Goal: Transaction & Acquisition: Purchase product/service

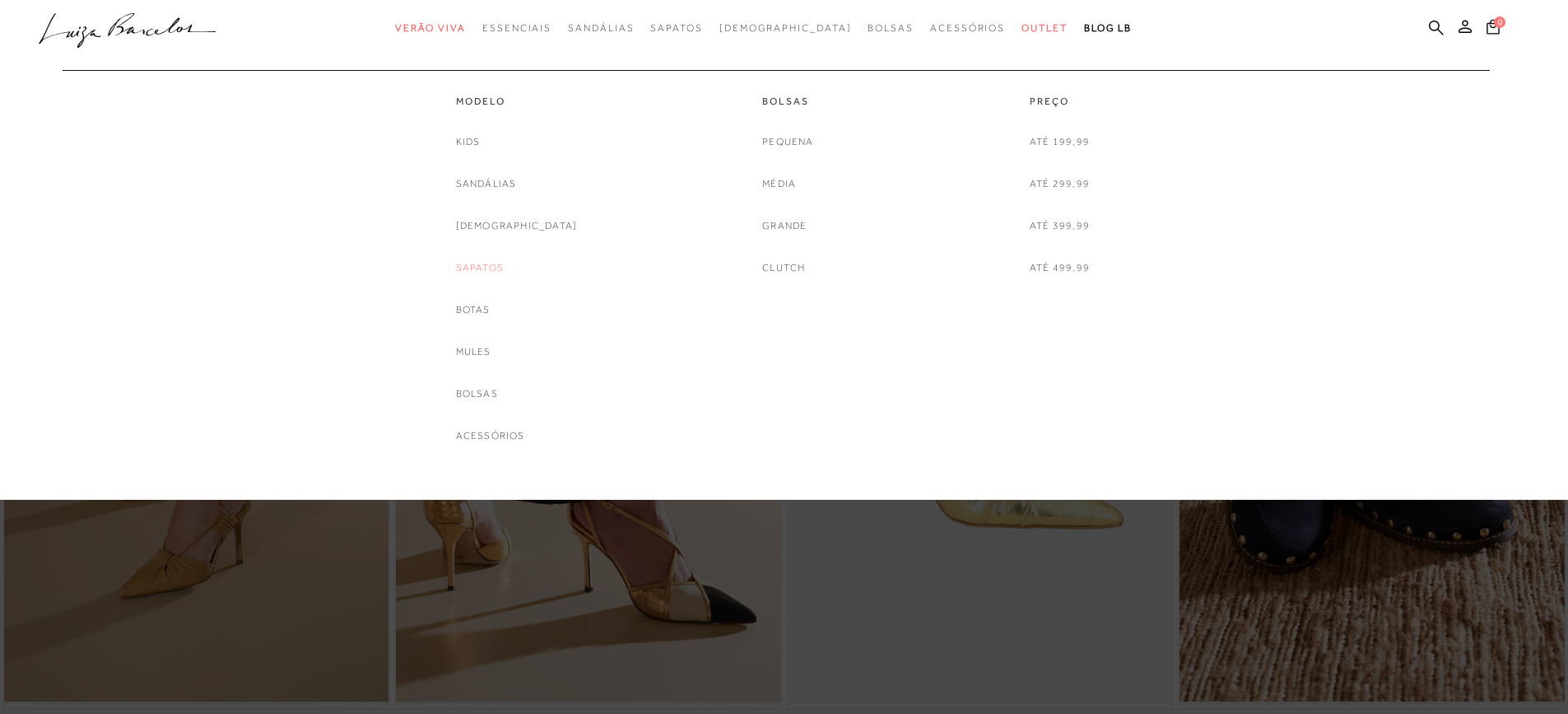
click at [503, 275] on link "Sapatos" at bounding box center [480, 267] width 48 height 17
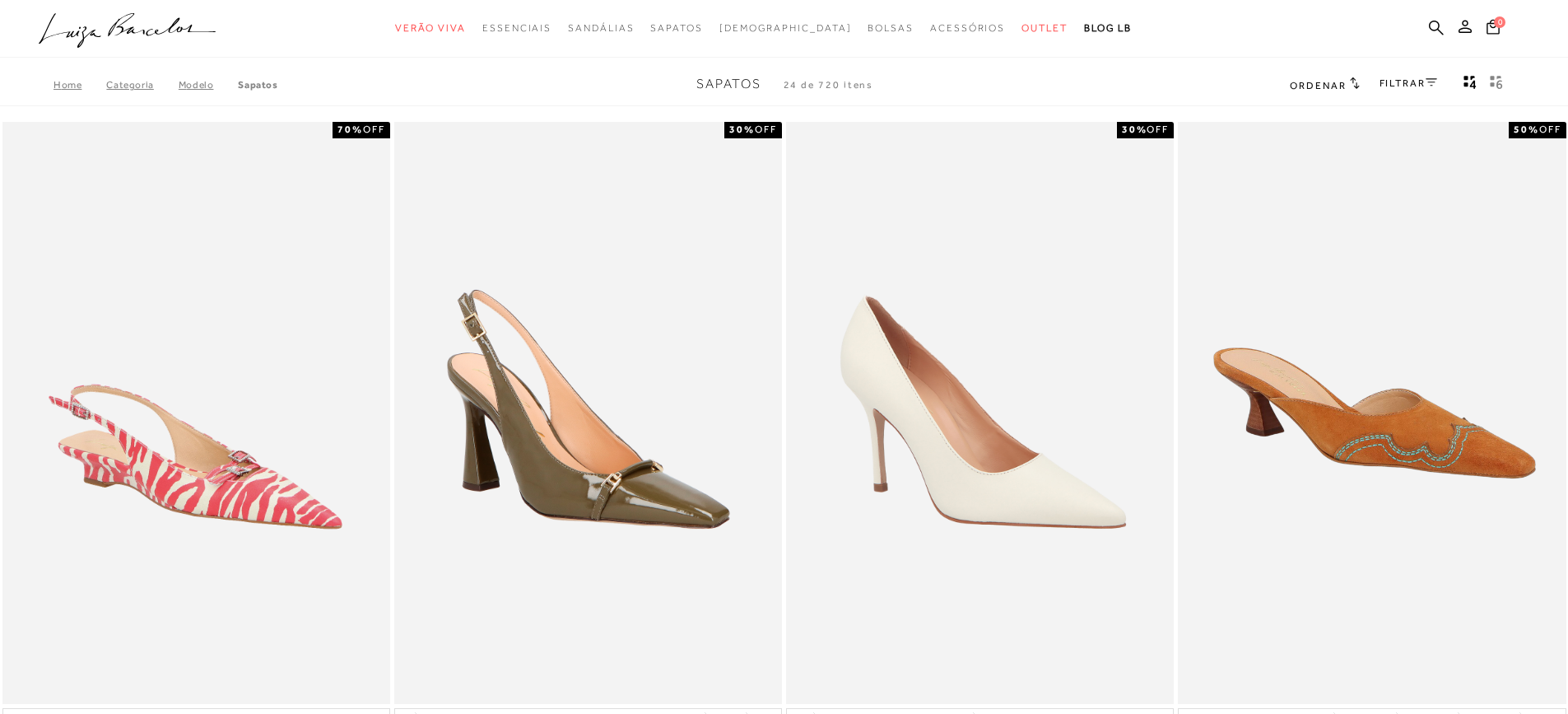
click at [1433, 81] on icon at bounding box center [1432, 81] width 12 height 7
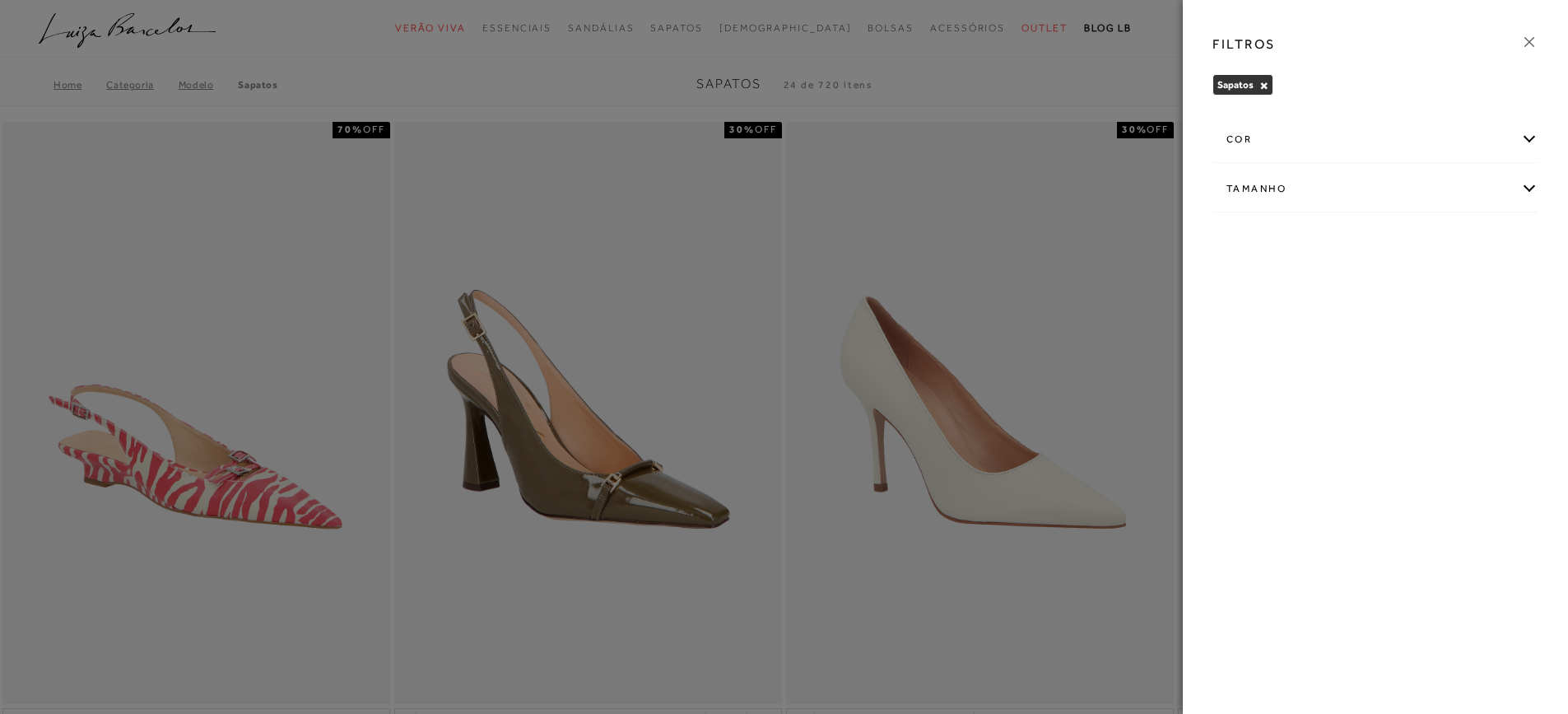
click at [1530, 181] on div "Tamanho" at bounding box center [1375, 189] width 324 height 44
click at [1466, 286] on span "36" at bounding box center [1470, 285] width 24 height 12
click at [1466, 286] on input "36" at bounding box center [1462, 288] width 16 height 16
checkbox input "true"
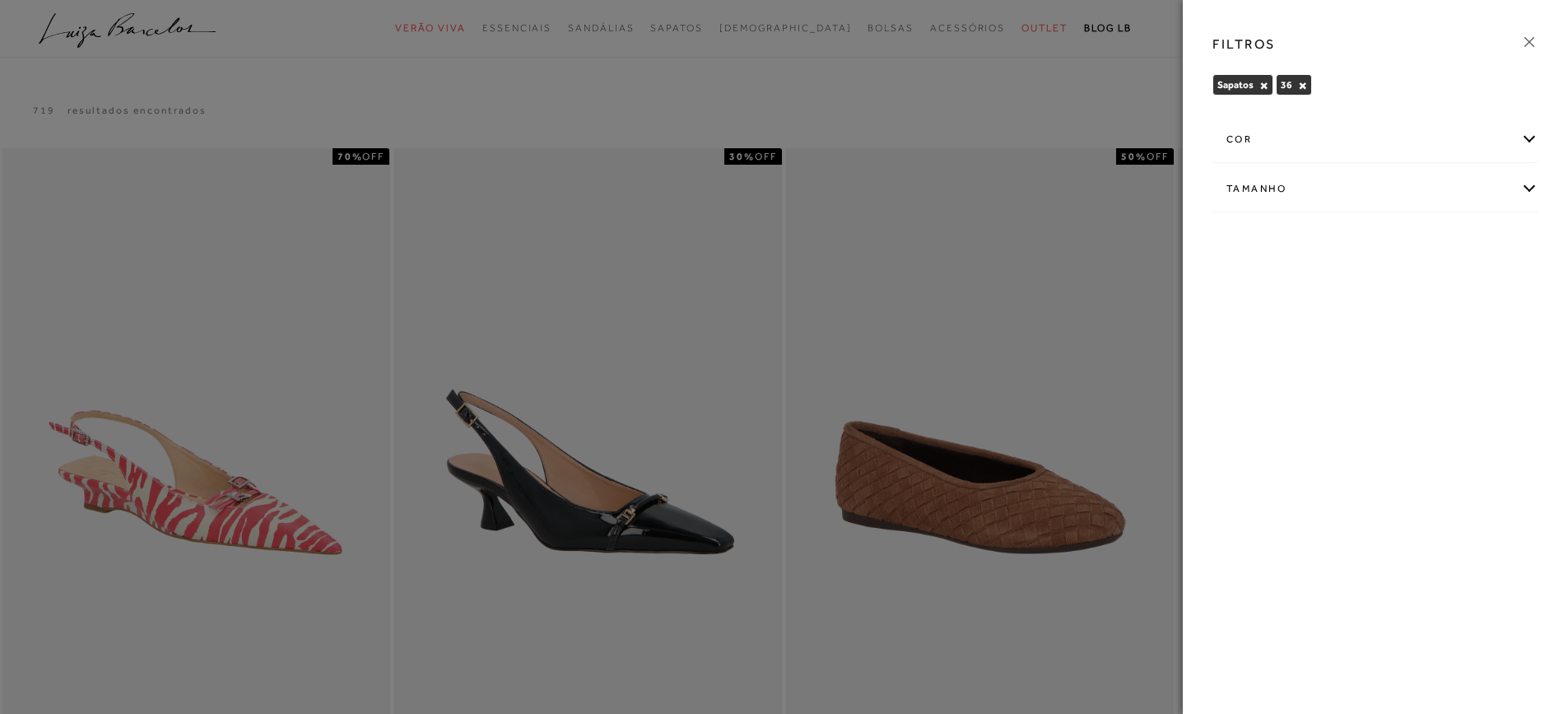
click at [1531, 38] on icon at bounding box center [1530, 42] width 18 height 18
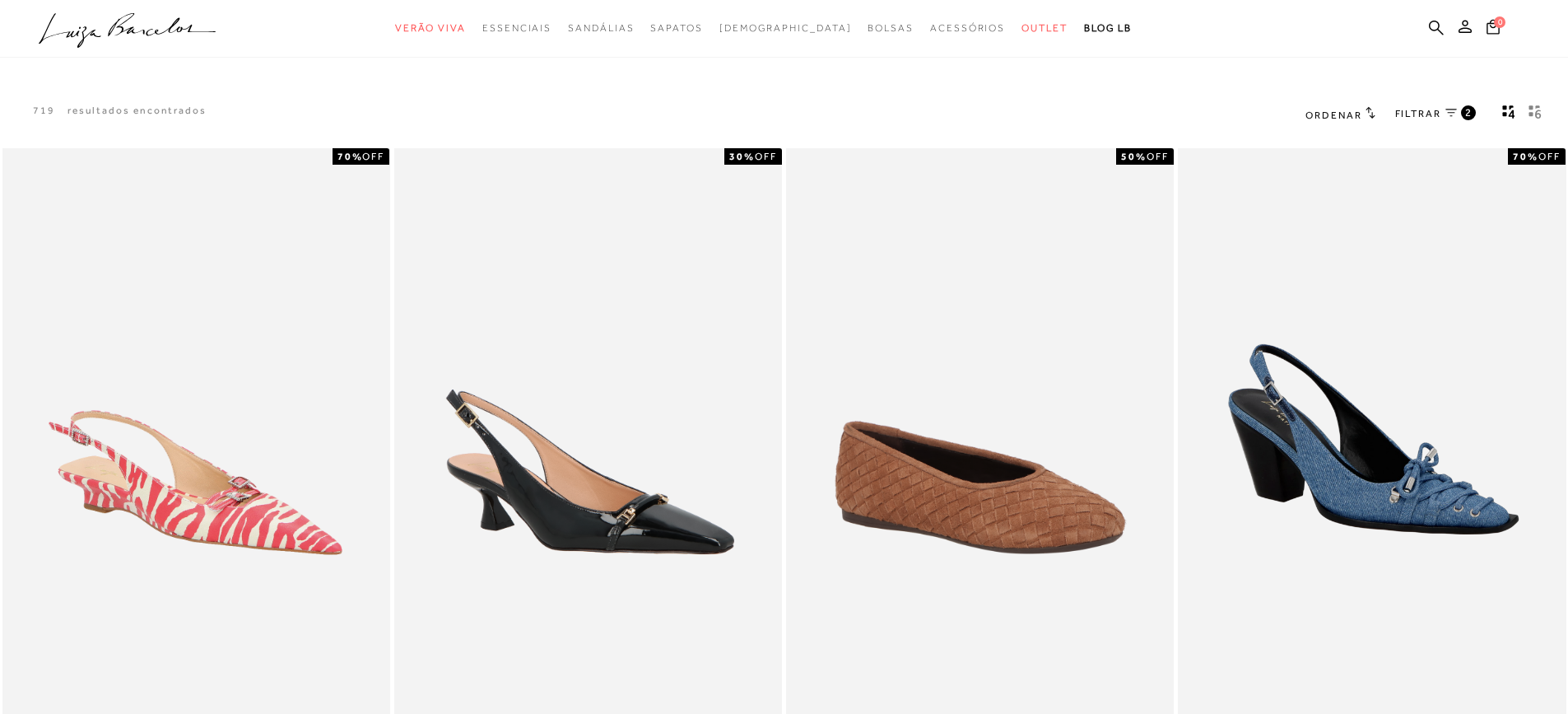
click at [1442, 114] on link "FILTRAR 2" at bounding box center [1435, 114] width 81 height 18
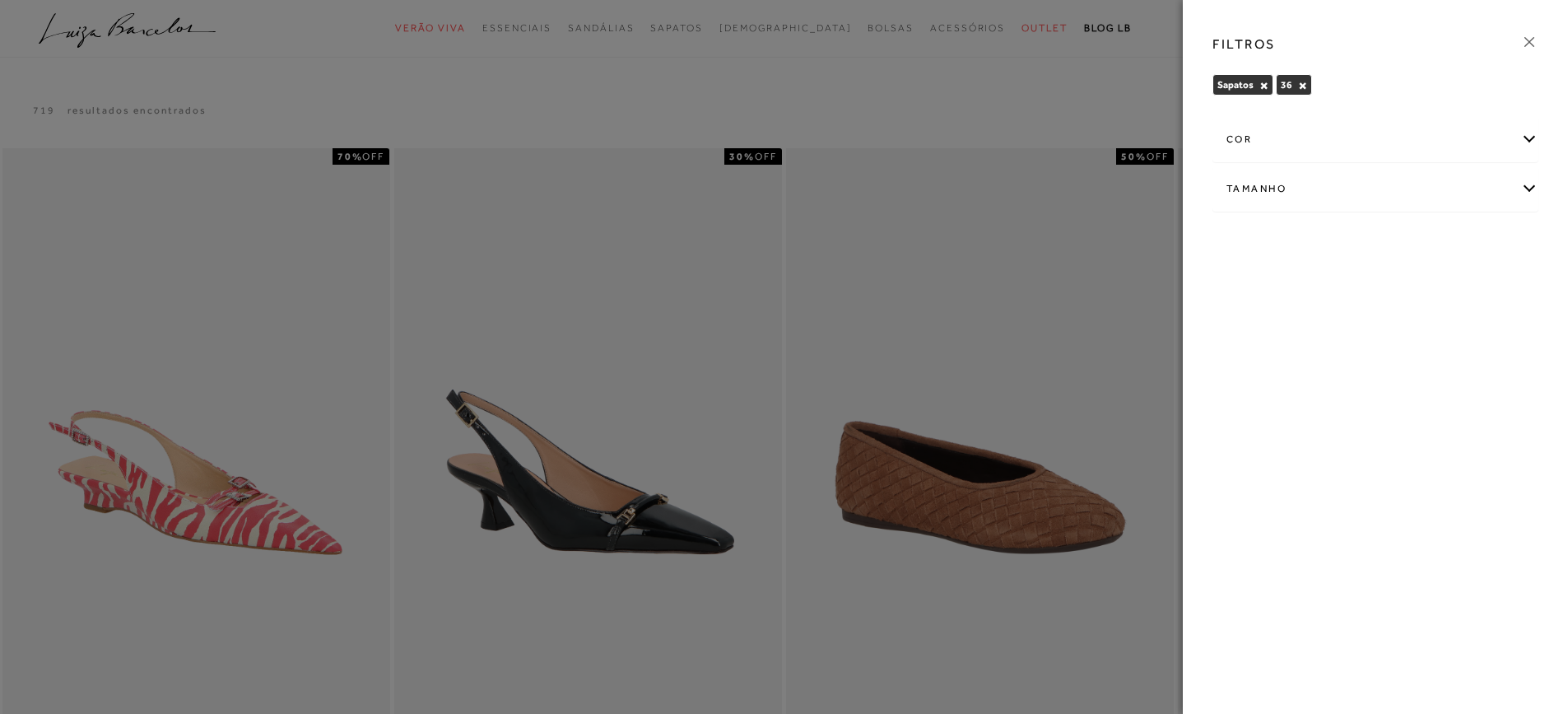
click at [1532, 37] on icon at bounding box center [1530, 42] width 18 height 18
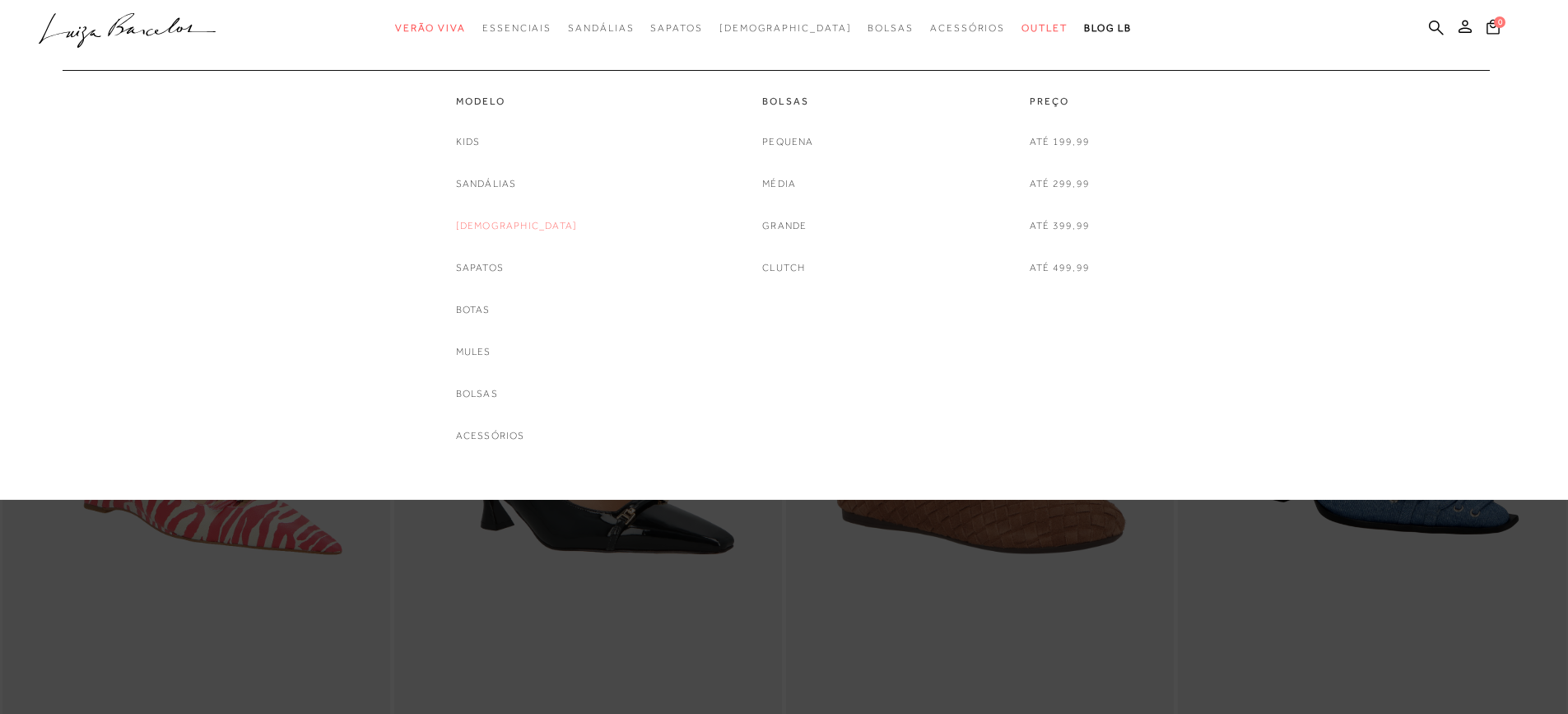
click at [513, 217] on link "[DEMOGRAPHIC_DATA]" at bounding box center [516, 225] width 122 height 17
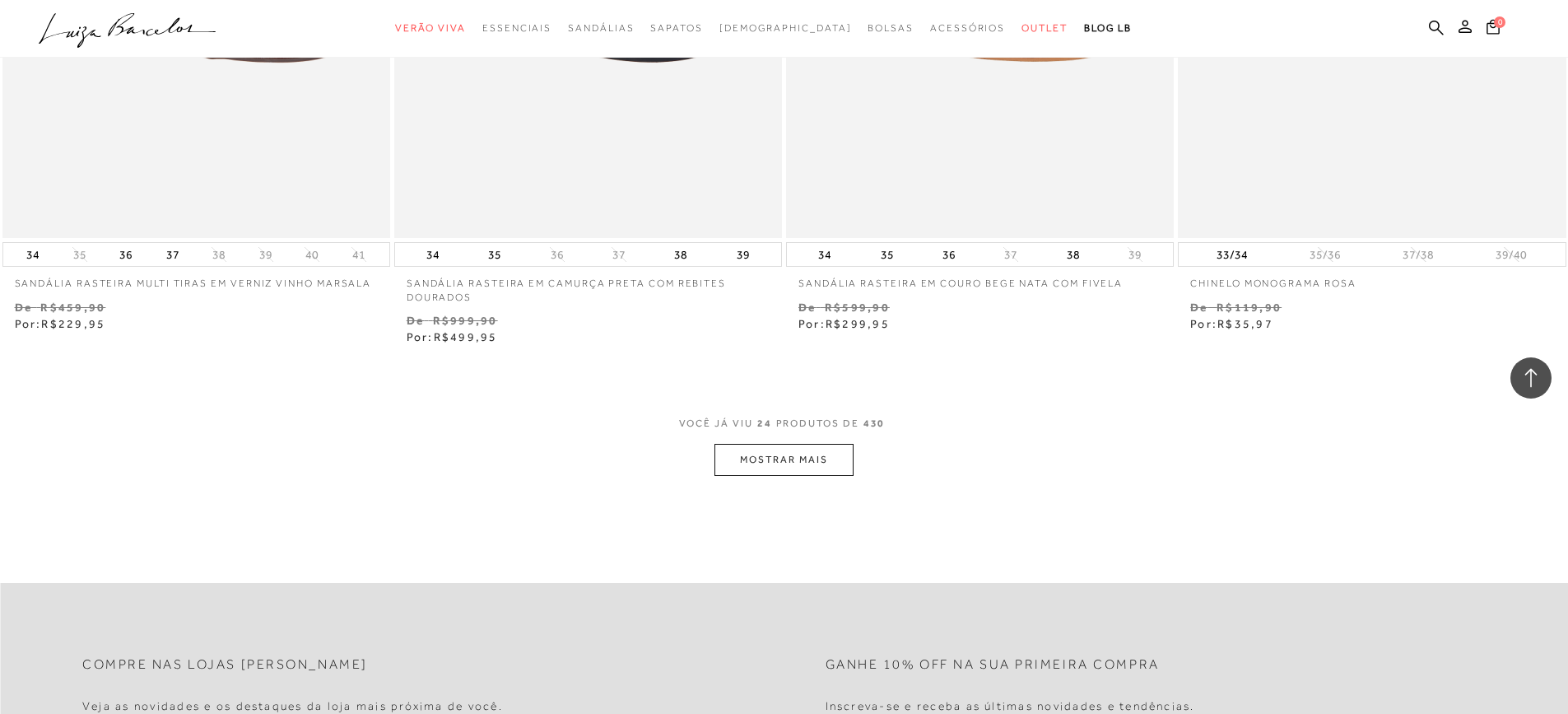
scroll to position [4016, 0]
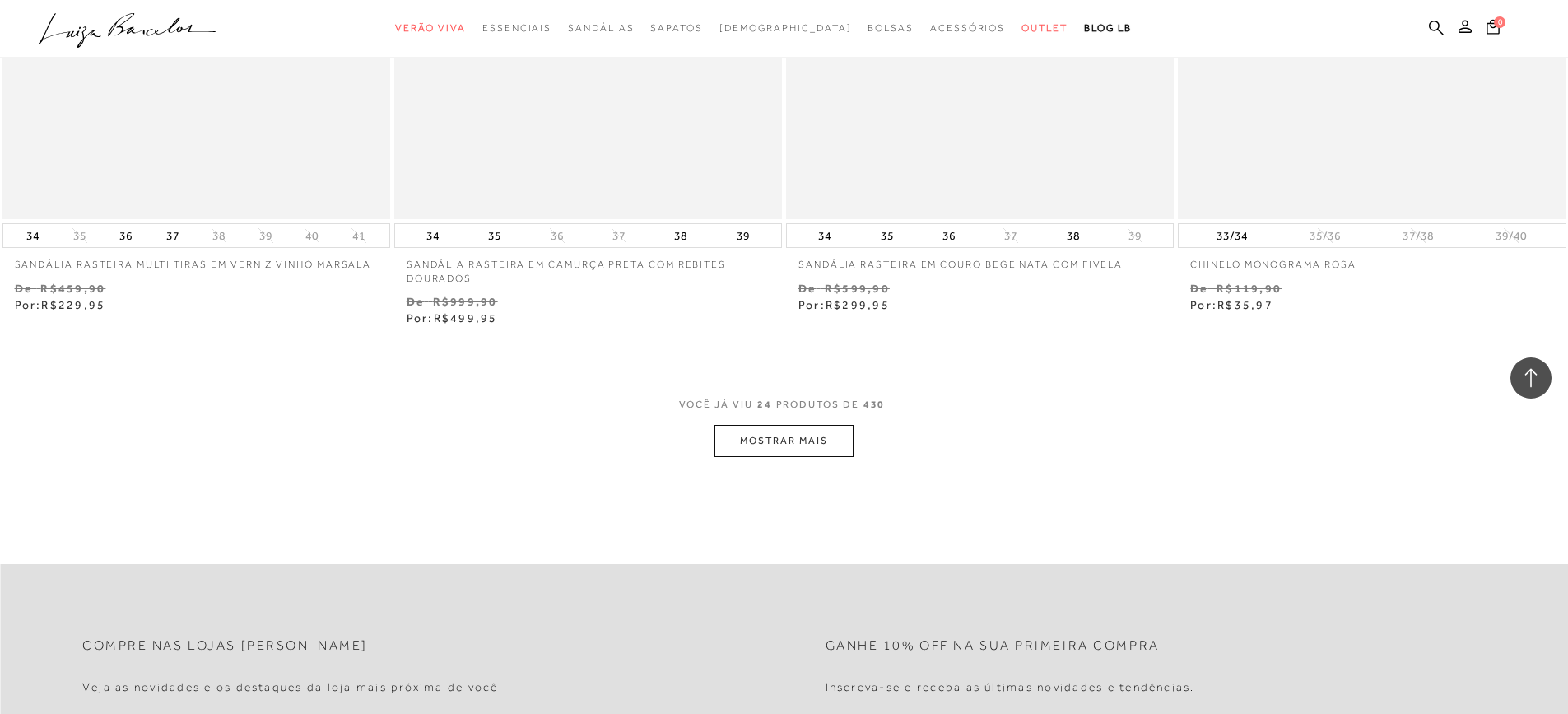
drag, startPoint x: 1573, startPoint y: 56, endPoint x: 1563, endPoint y: 586, distance: 530.1
click at [821, 425] on button "MOSTRAR MAIS" at bounding box center [784, 440] width 138 height 32
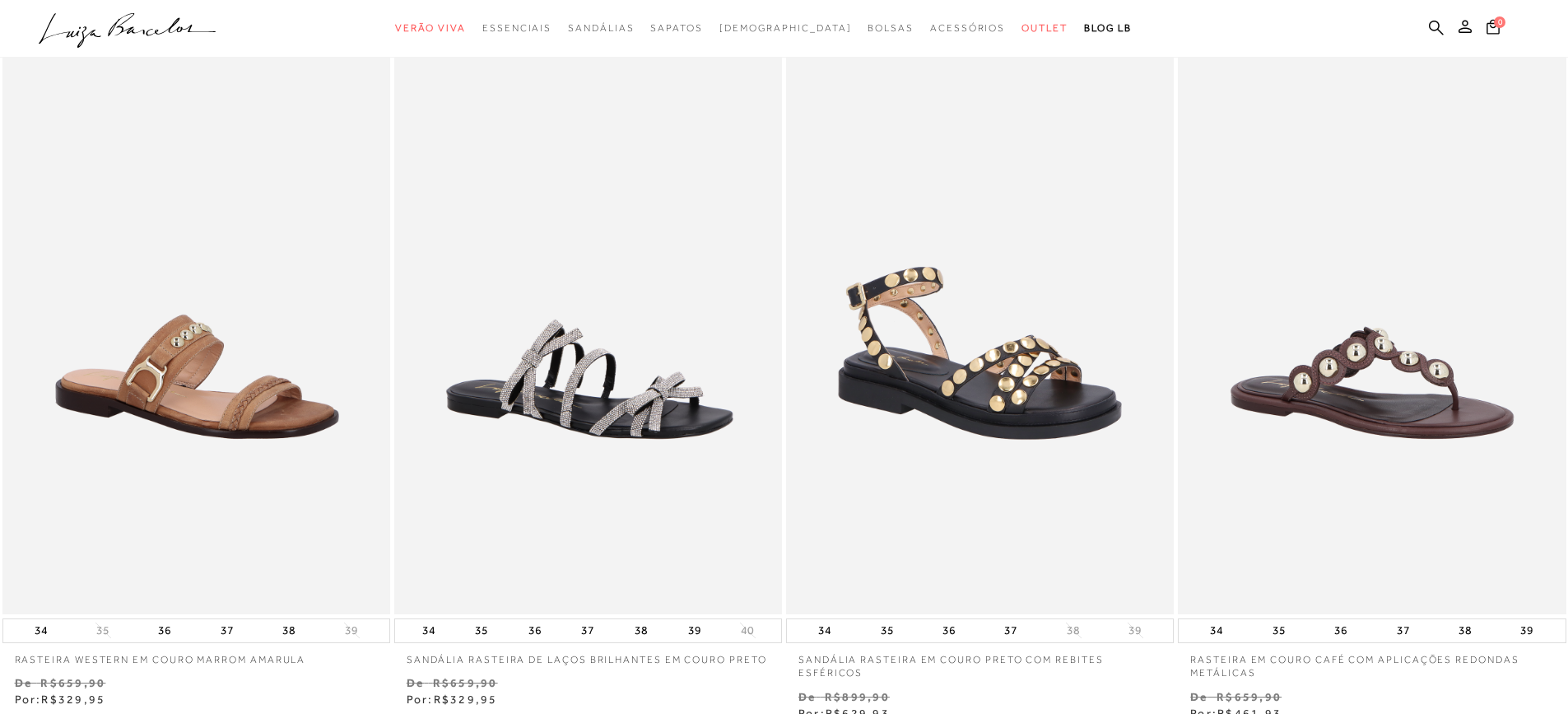
scroll to position [0, 0]
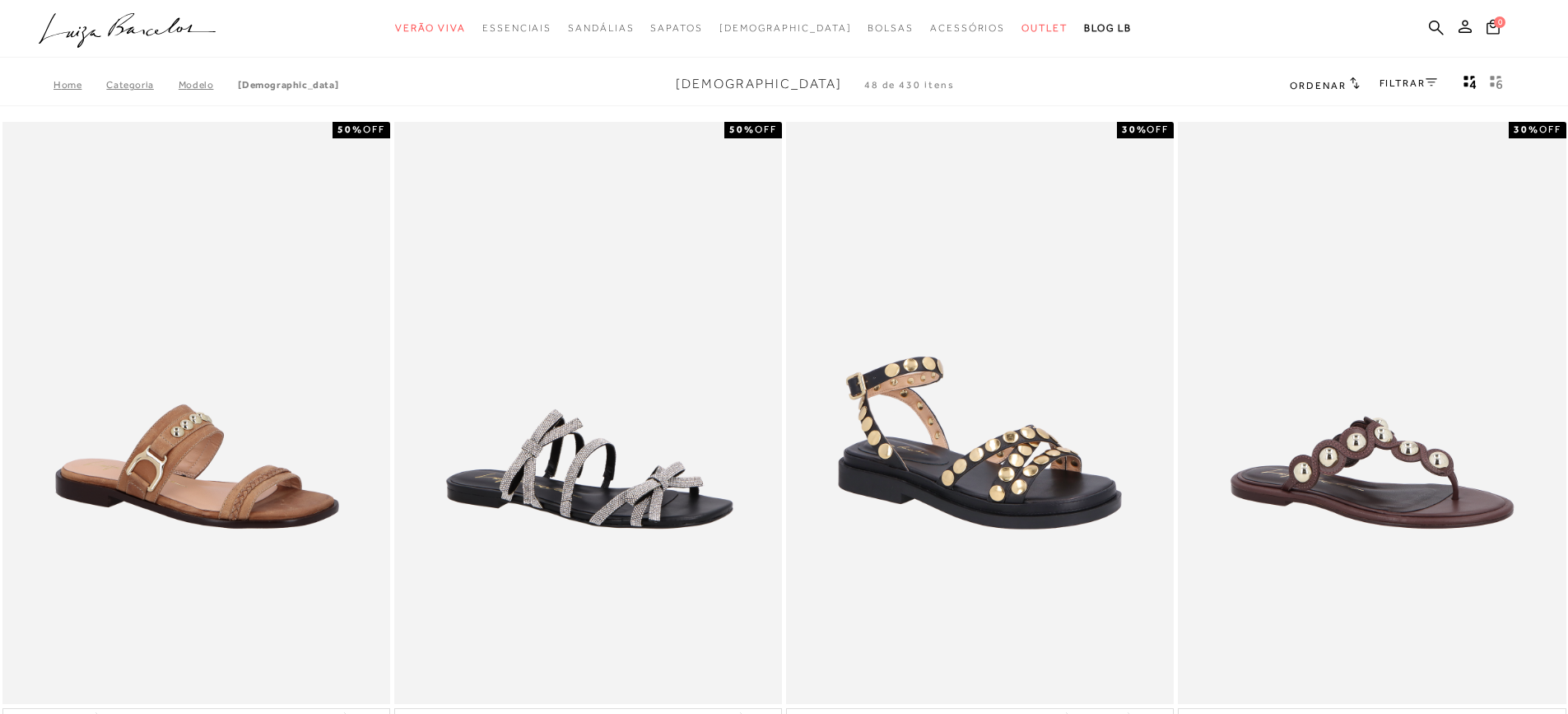
click at [1418, 81] on link "FILTRAR" at bounding box center [1408, 83] width 58 height 12
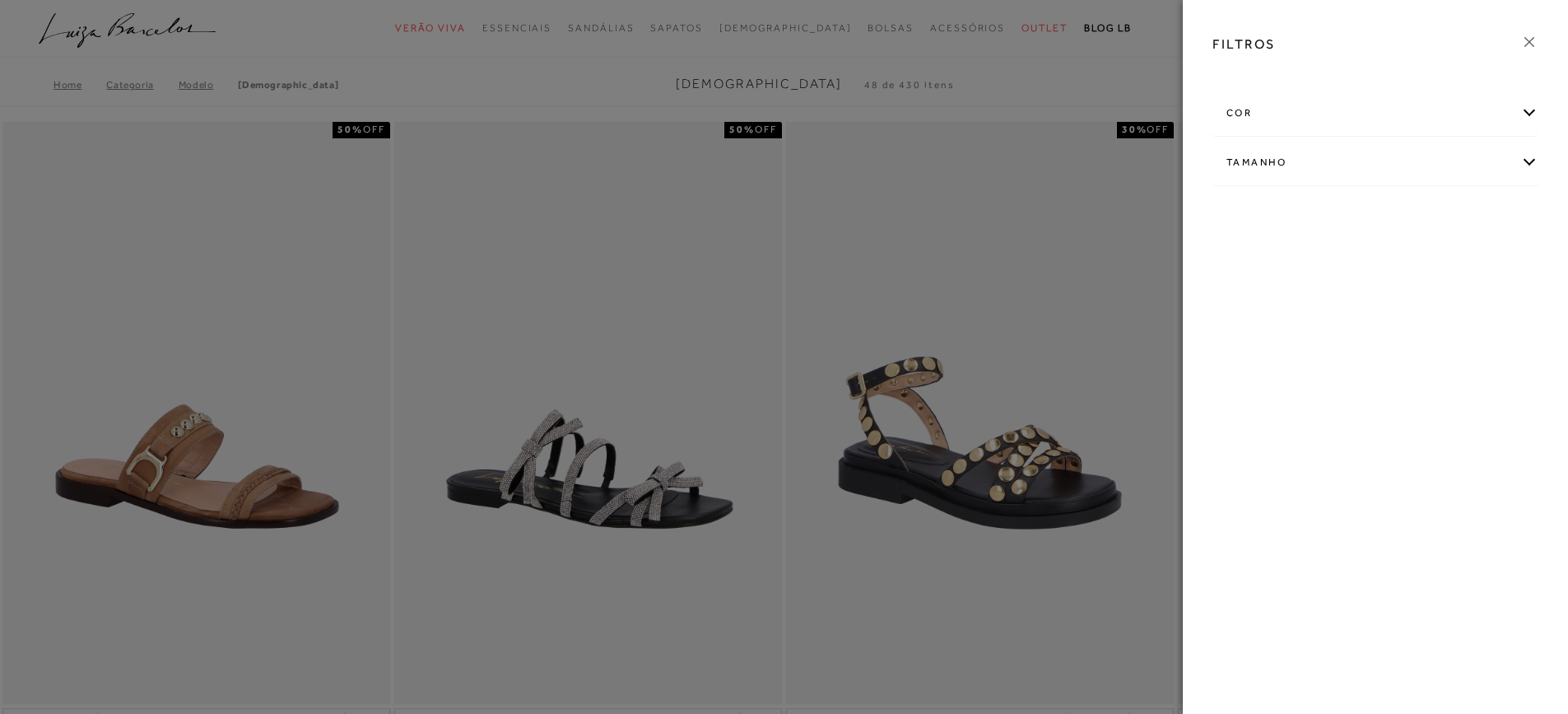
click at [1536, 159] on div "Tamanho" at bounding box center [1375, 163] width 324 height 44
click at [1247, 264] on span "36" at bounding box center [1239, 258] width 24 height 12
click at [1239, 264] on input "36" at bounding box center [1231, 262] width 16 height 16
checkbox input "true"
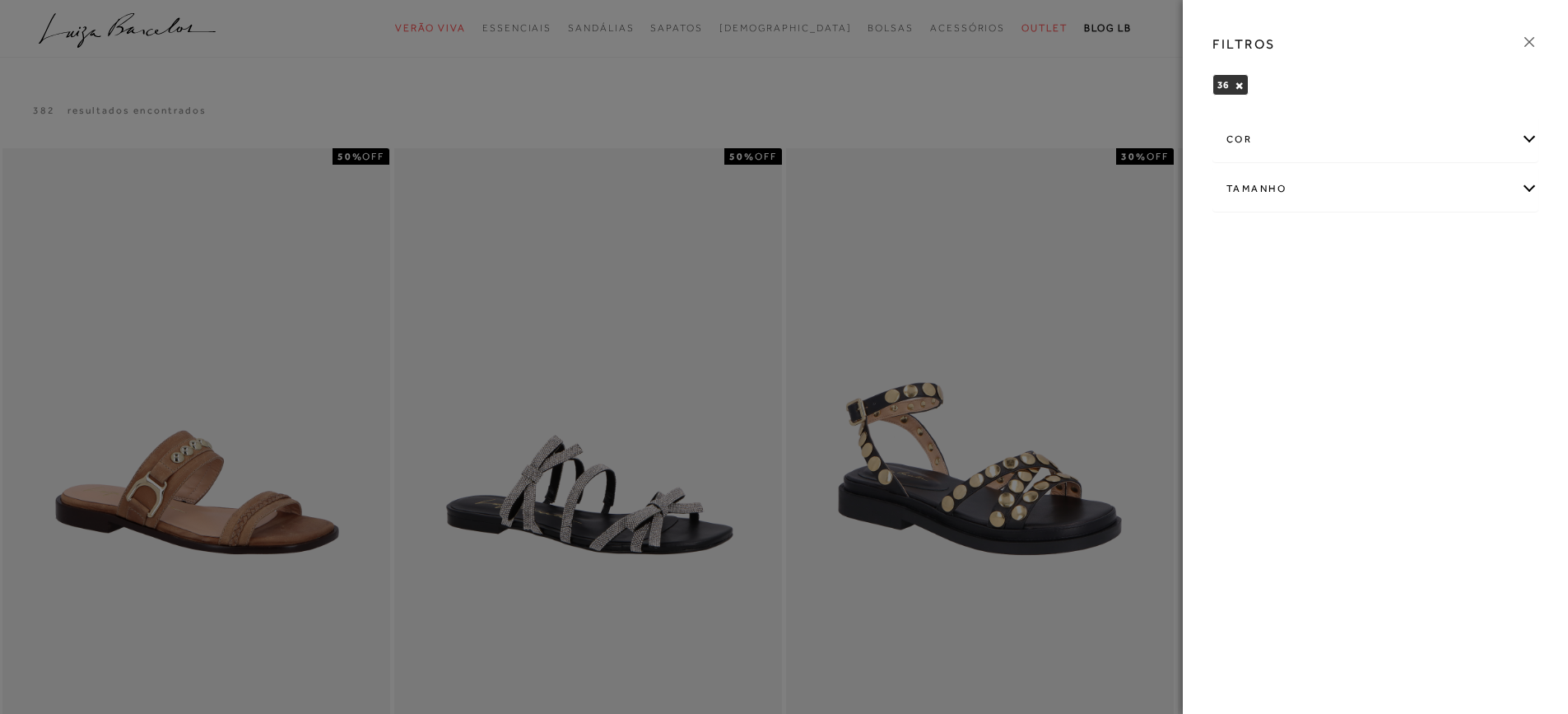
click at [1530, 41] on icon at bounding box center [1529, 41] width 10 height 10
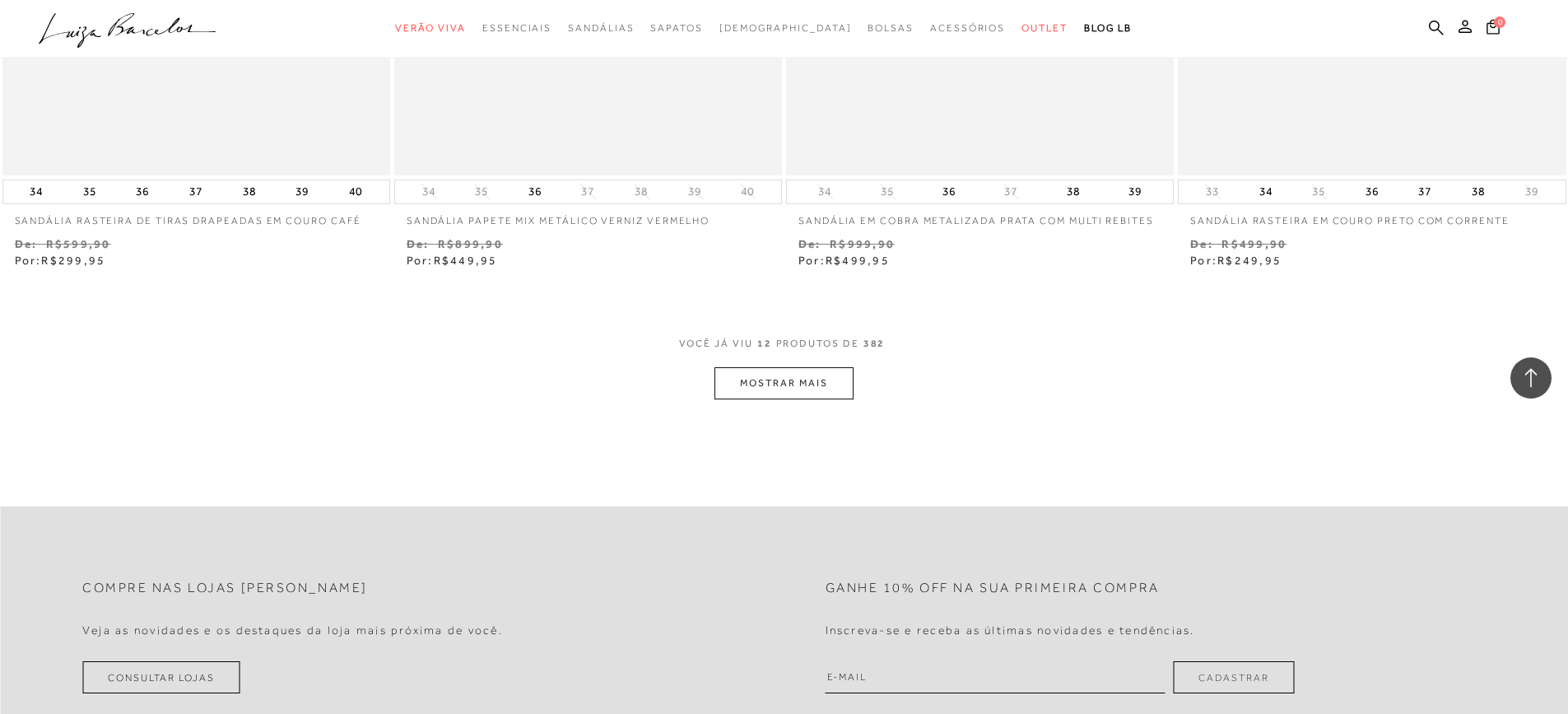
scroll to position [2027, 0]
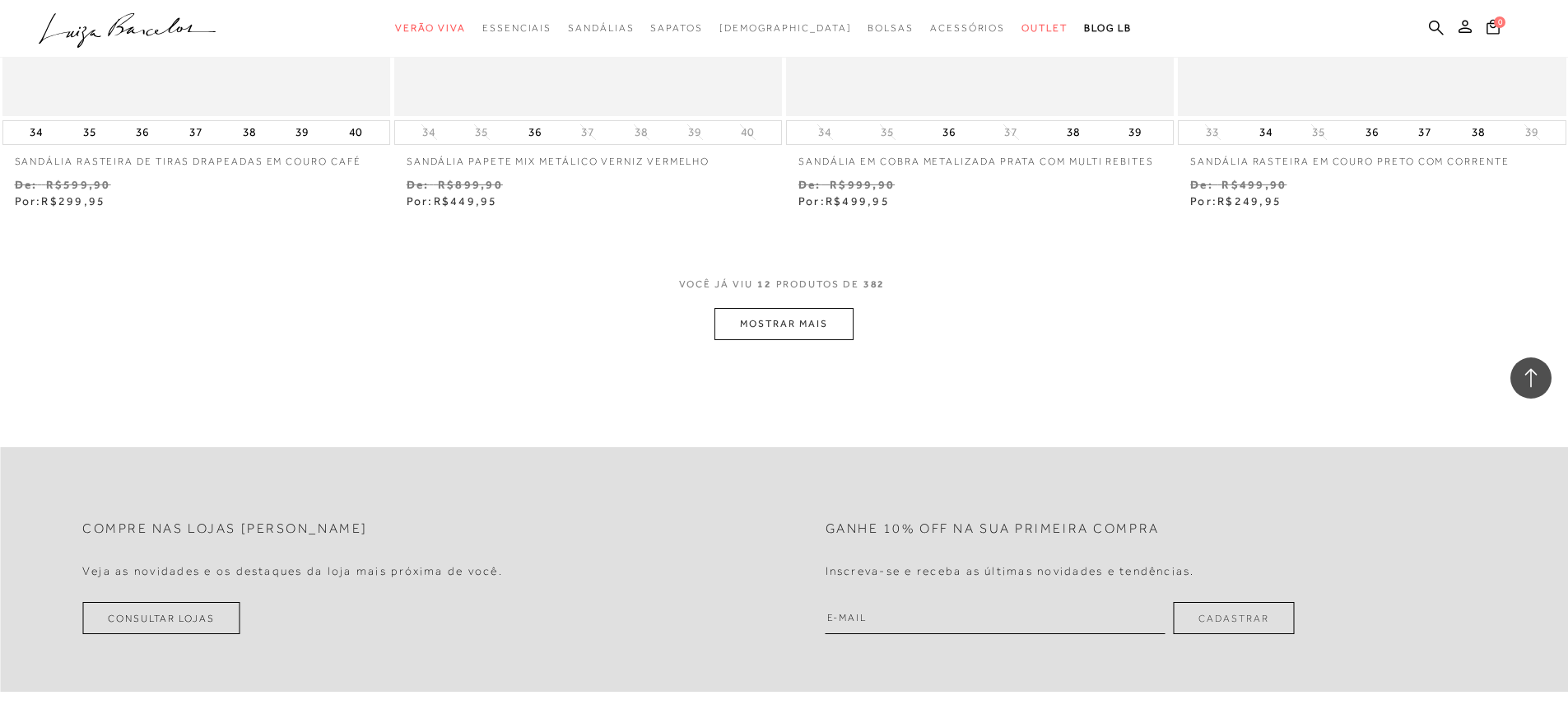
click at [783, 311] on button "MOSTRAR MAIS" at bounding box center [784, 323] width 138 height 32
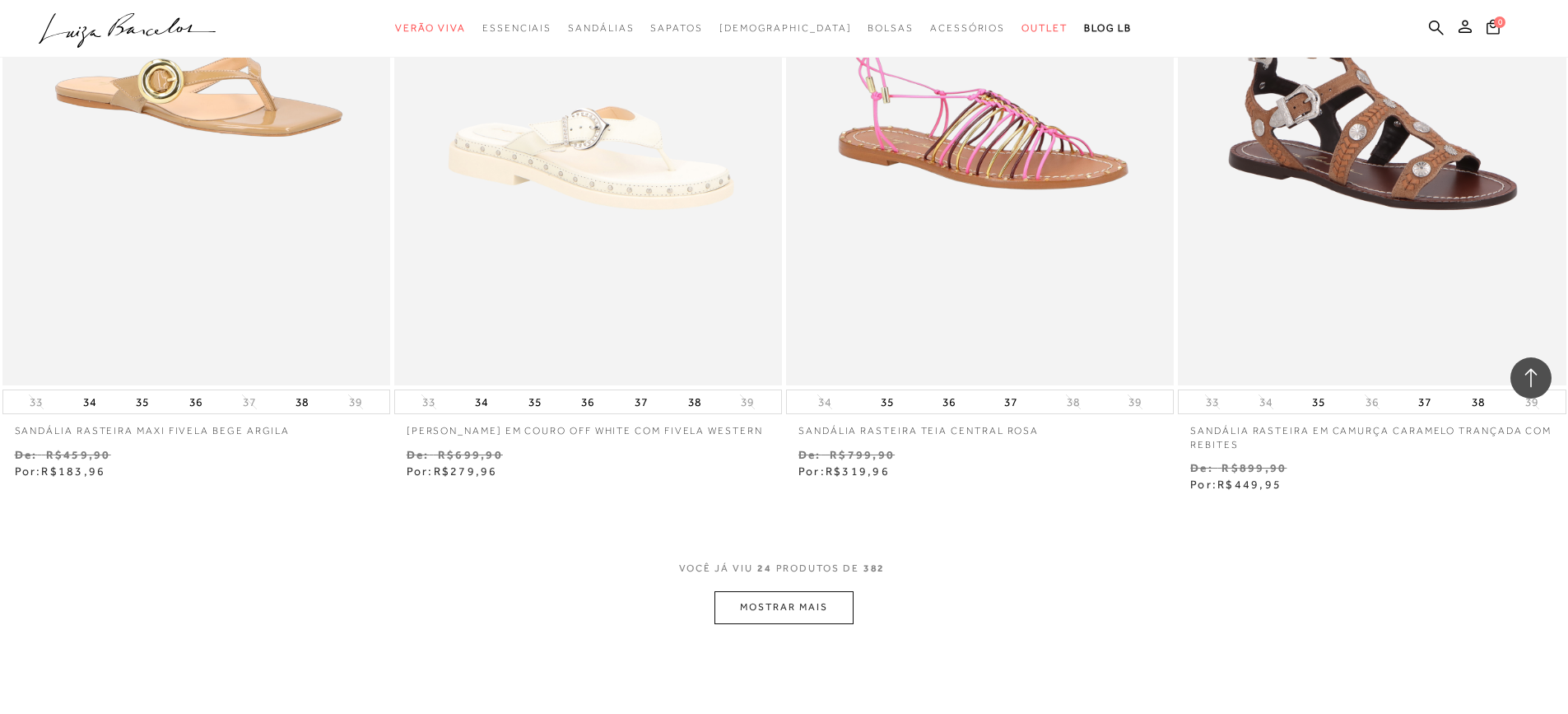
scroll to position [3900, 0]
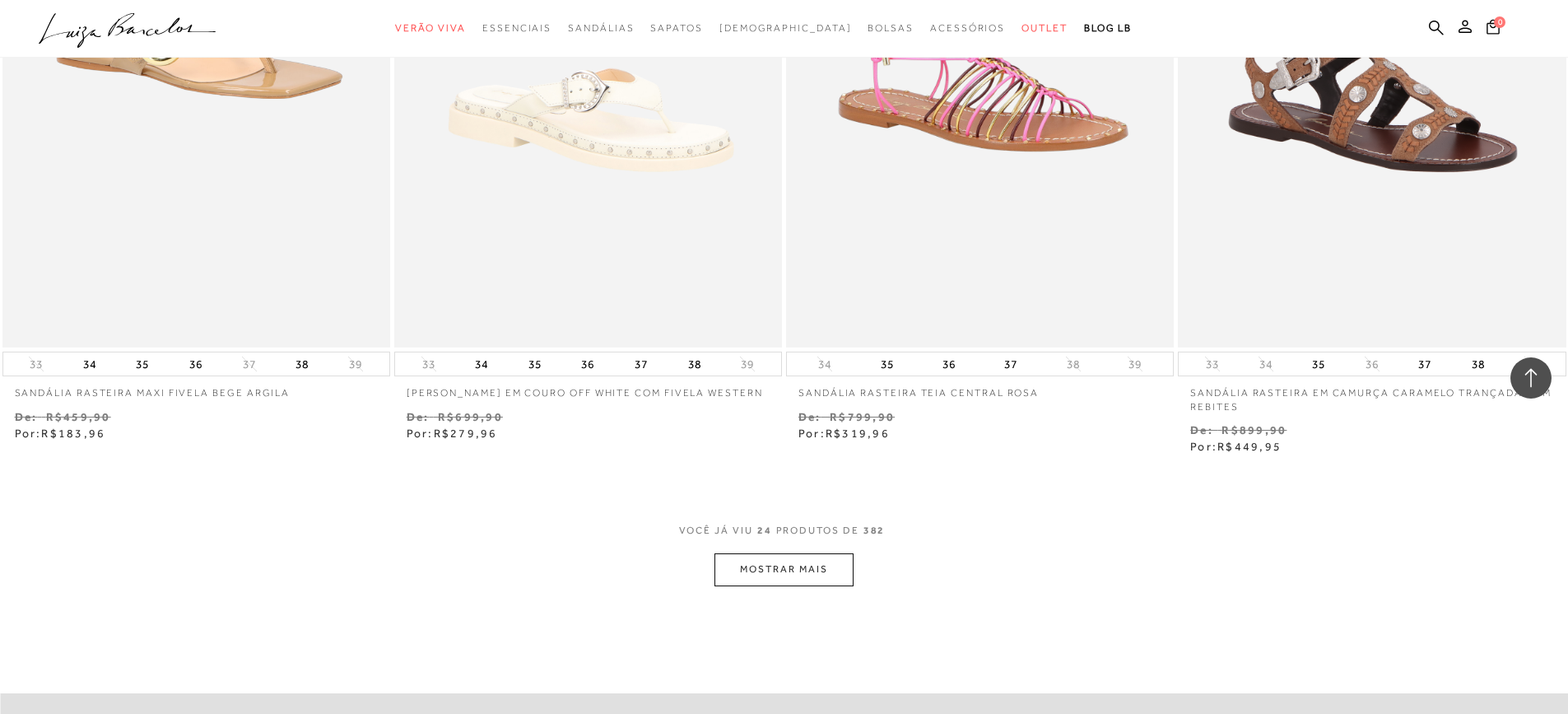
click at [836, 560] on button "MOSTRAR MAIS" at bounding box center [784, 568] width 138 height 32
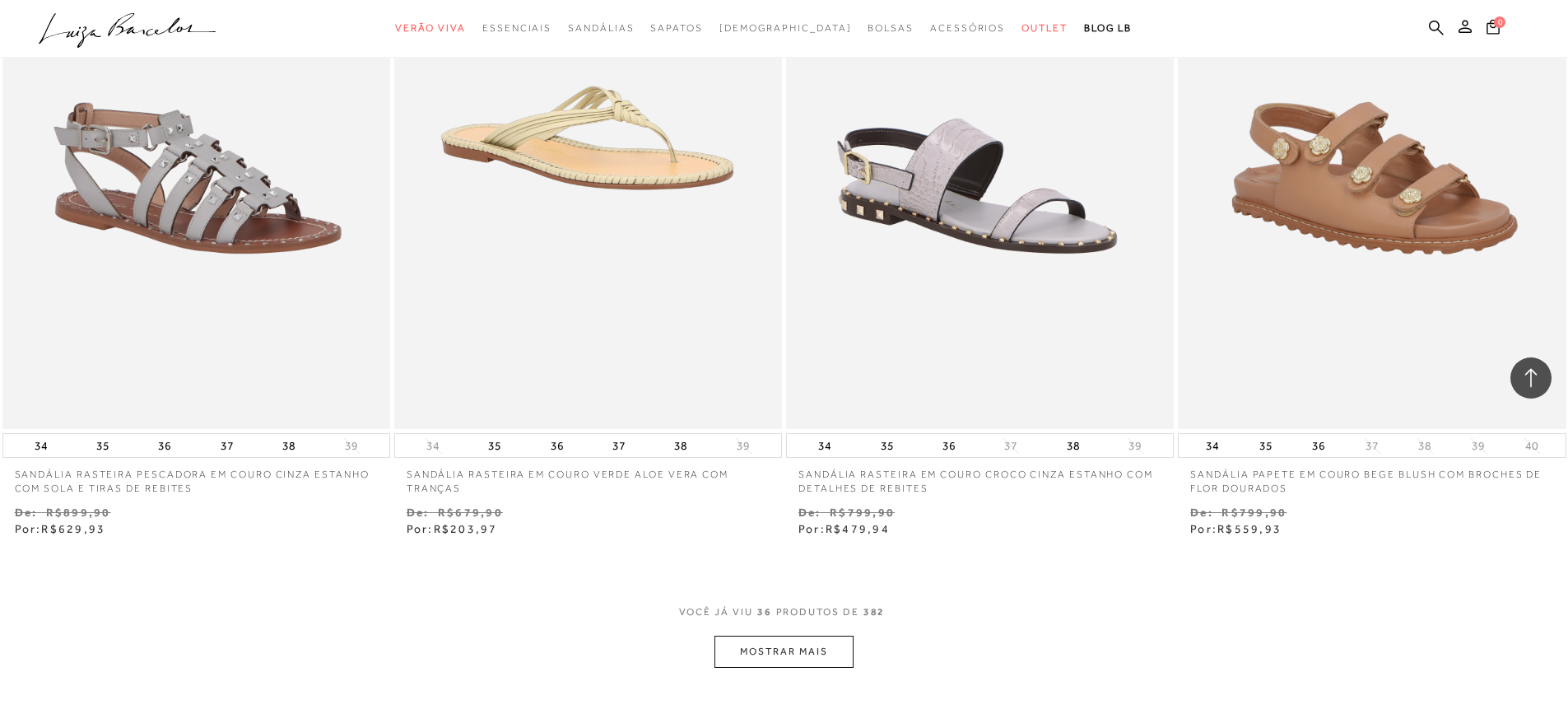
scroll to position [6002, 0]
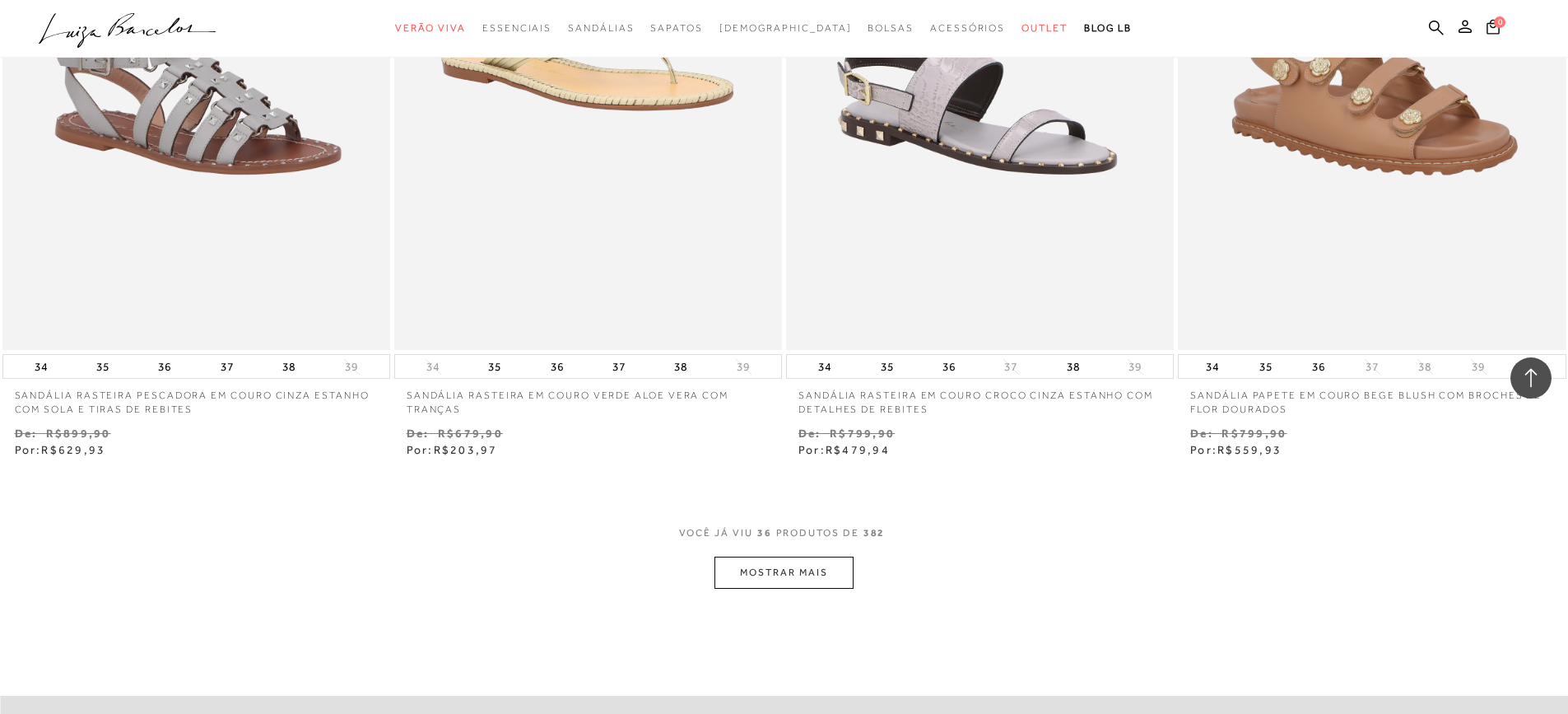
click at [793, 560] on button "MOSTRAR MAIS" at bounding box center [784, 572] width 138 height 32
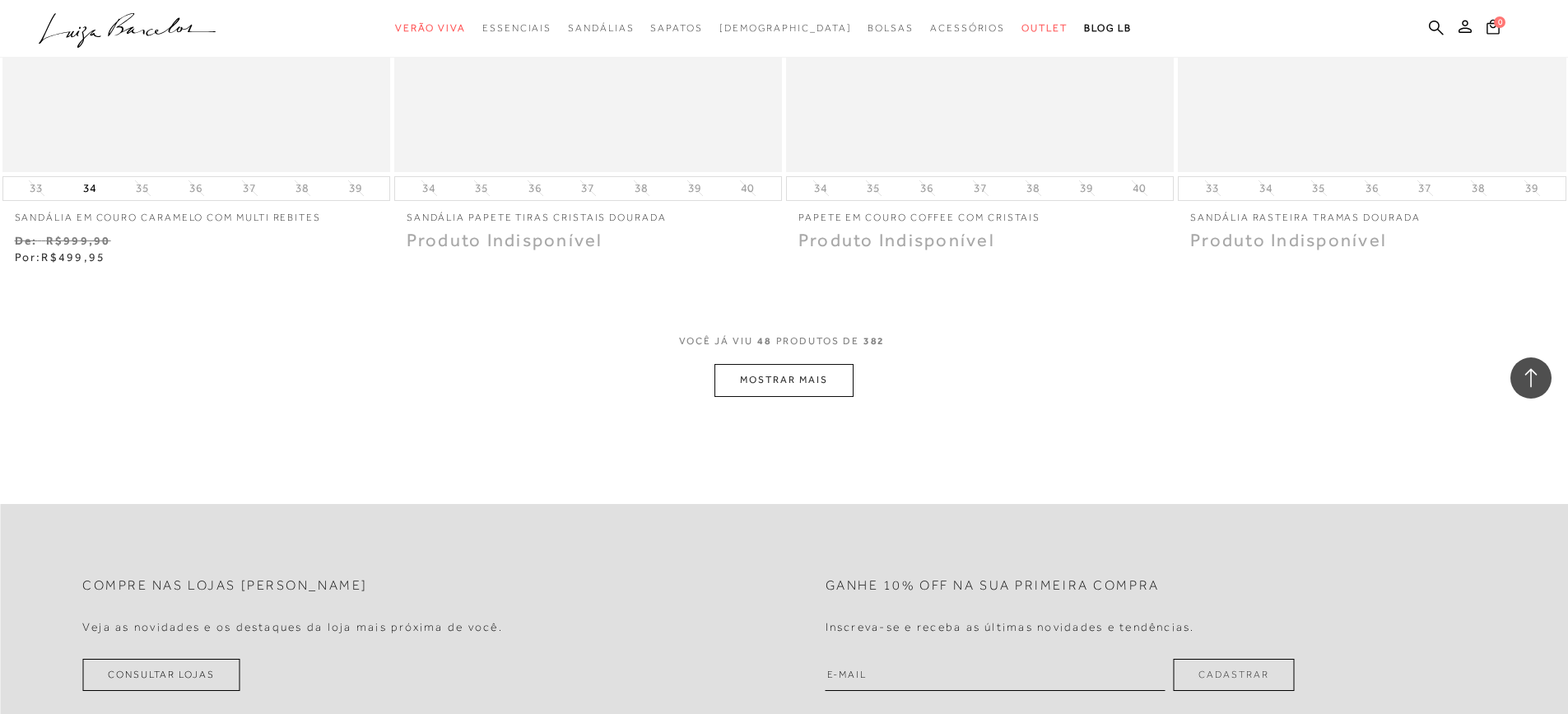
scroll to position [8297, 0]
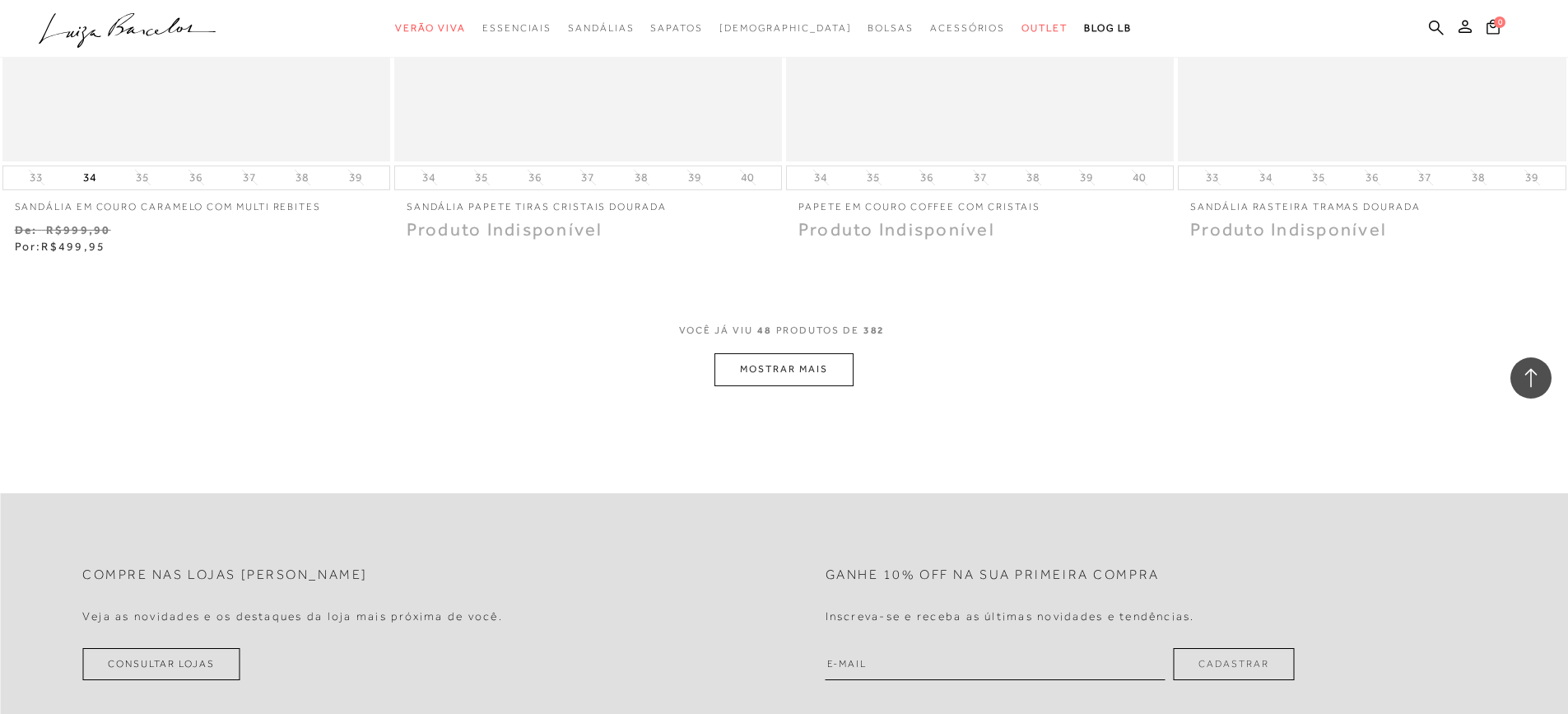
click at [807, 359] on button "MOSTRAR MAIS" at bounding box center [784, 369] width 138 height 32
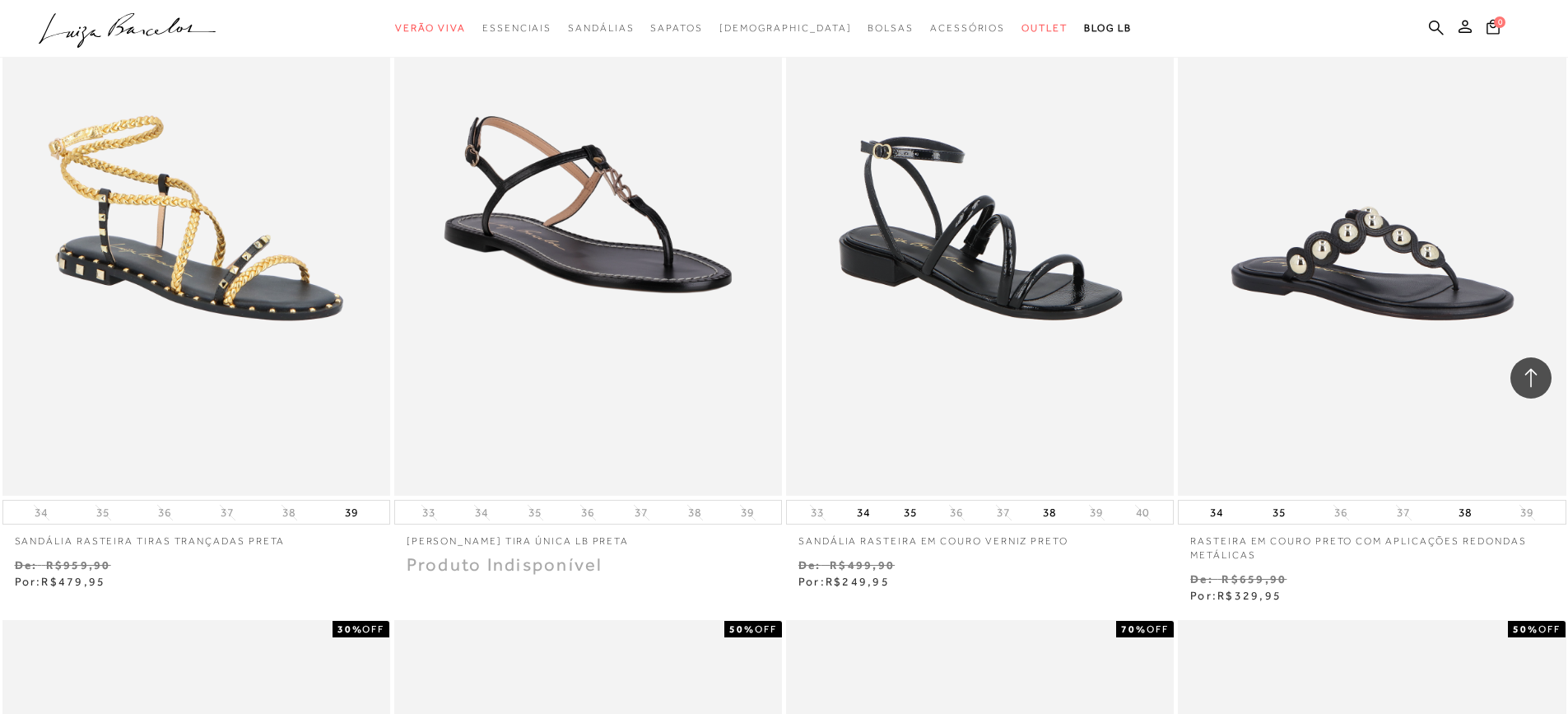
scroll to position [9389, 0]
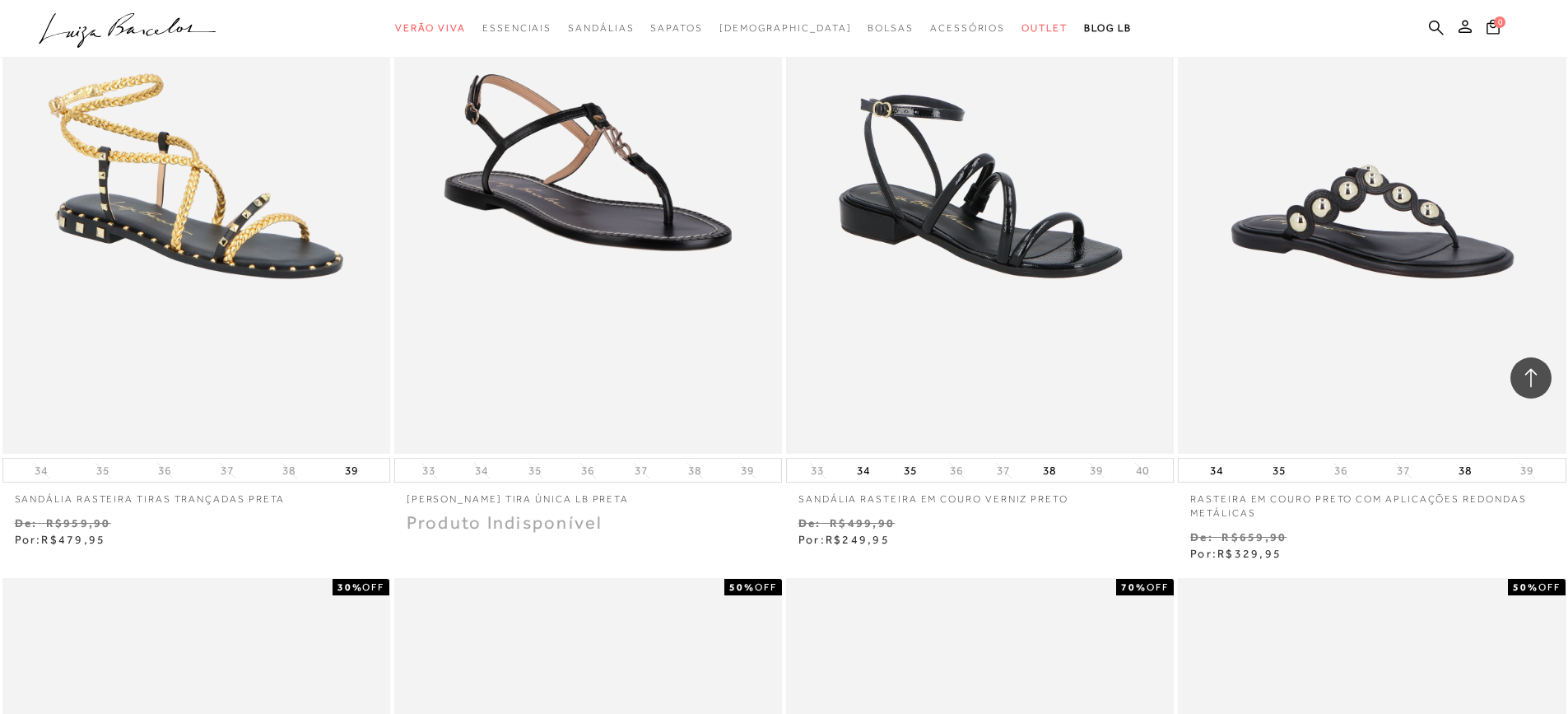
click at [1074, 229] on img at bounding box center [980, 162] width 384 height 577
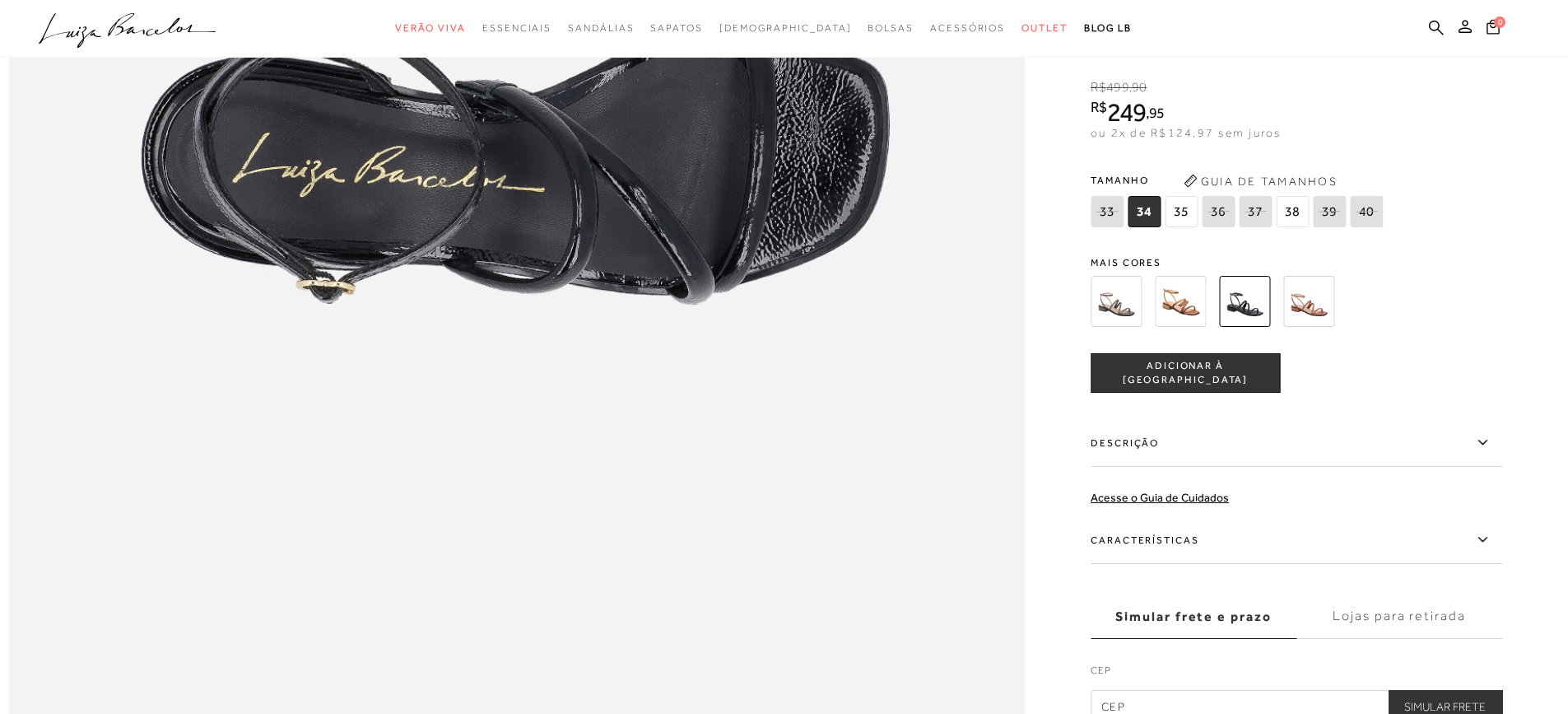
scroll to position [2197, 0]
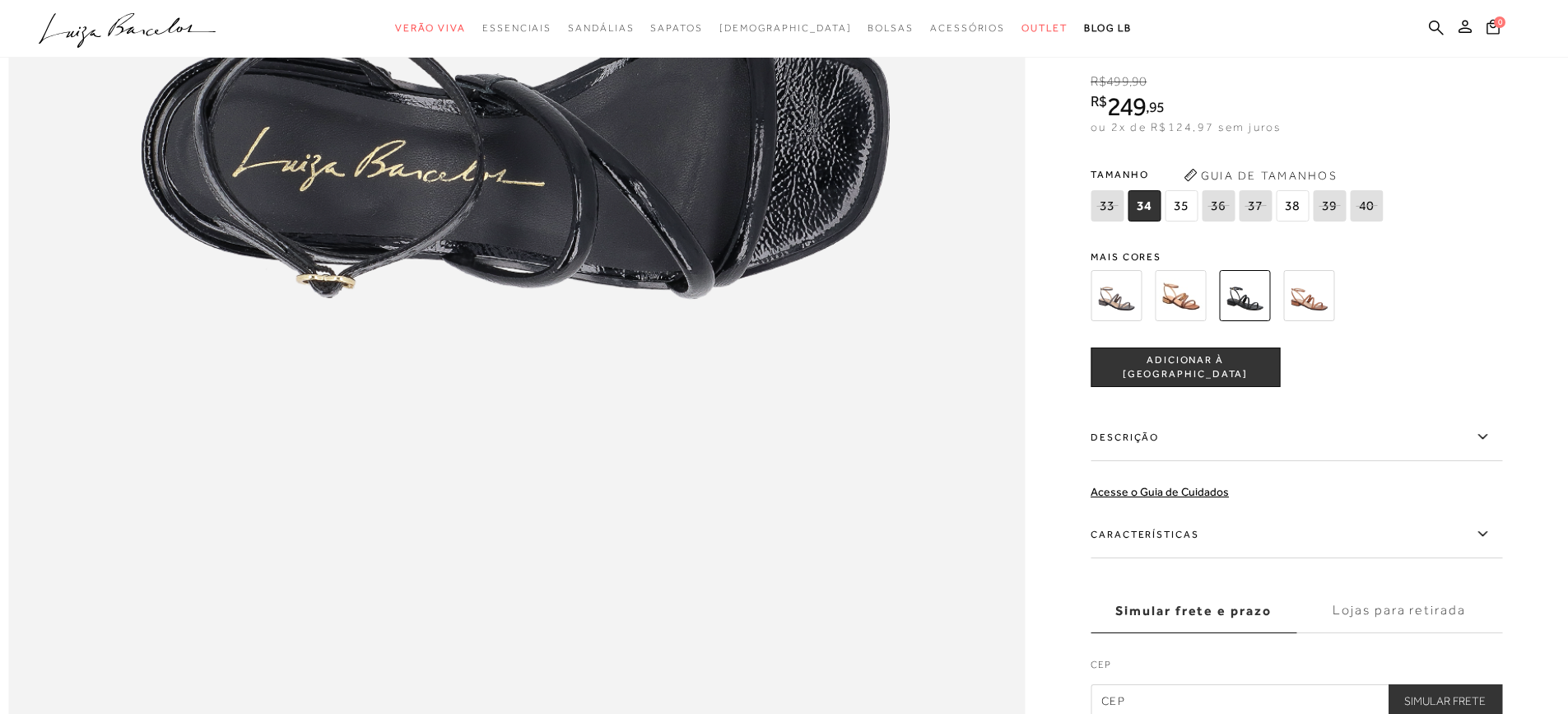
click at [1237, 321] on img at bounding box center [1245, 296] width 51 height 51
click at [1189, 321] on img at bounding box center [1181, 296] width 51 height 51
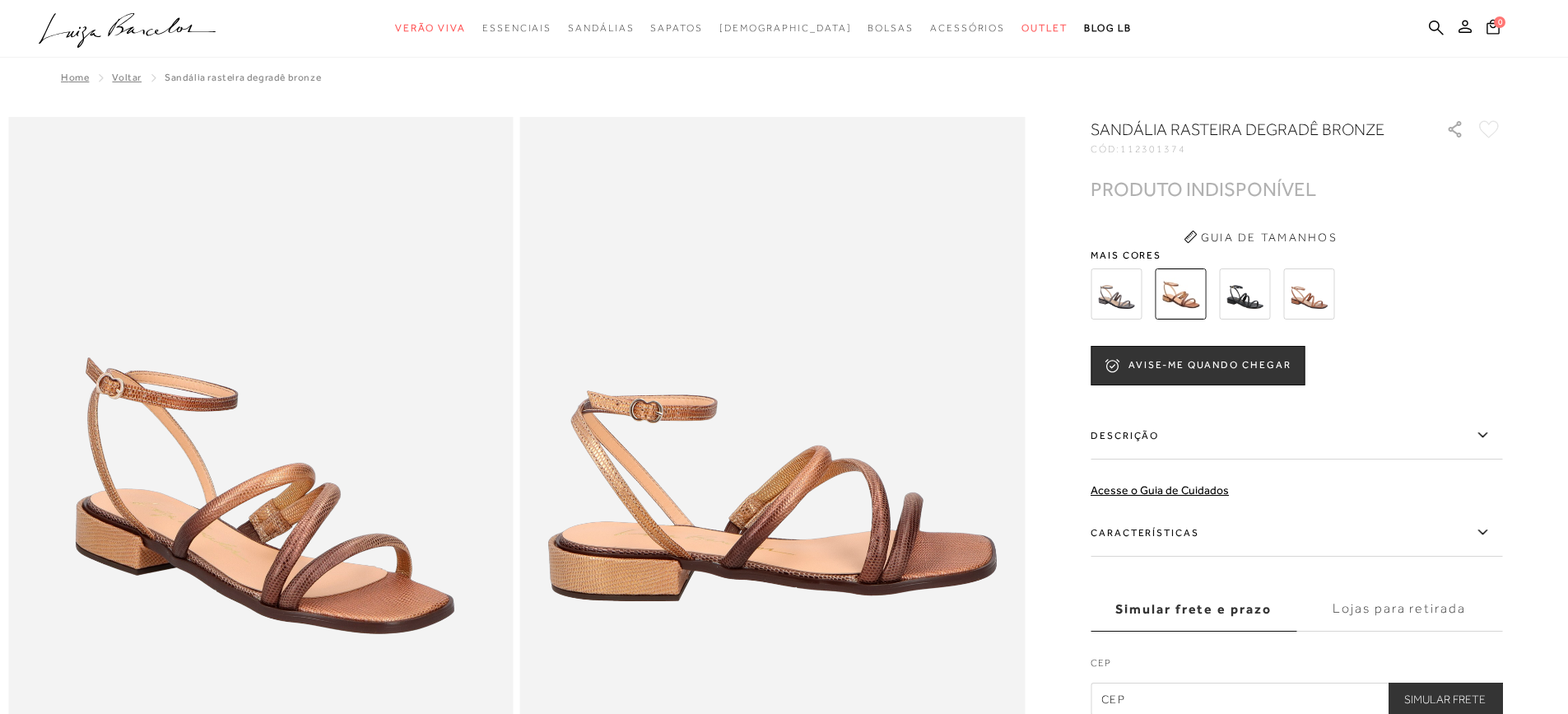
click at [1250, 289] on img at bounding box center [1245, 294] width 51 height 51
click at [1325, 298] on img at bounding box center [1309, 294] width 51 height 51
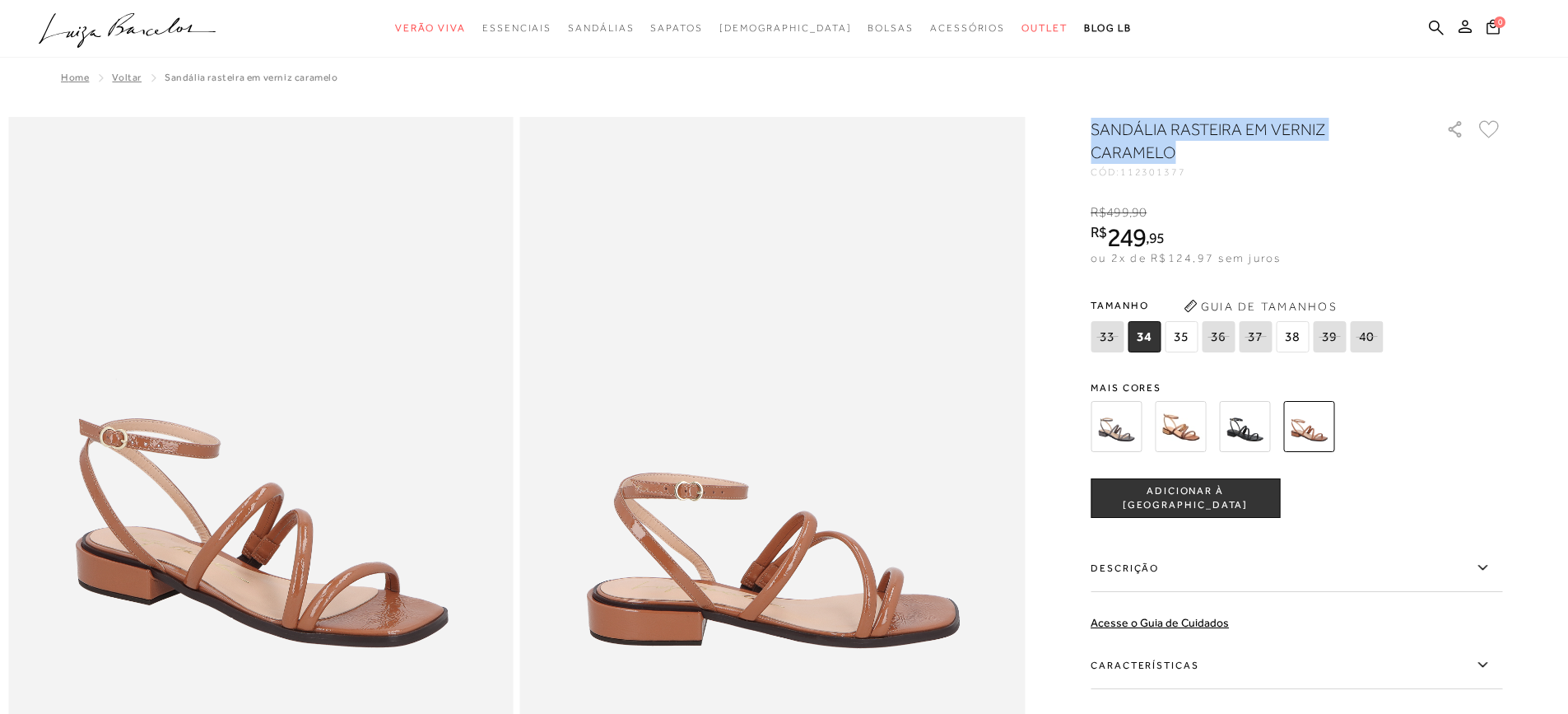
drag, startPoint x: 1207, startPoint y: 154, endPoint x: 1085, endPoint y: 146, distance: 122.3
copy h1 "SANDÁLIA RASTEIRA EM VERNIZ CARAMELO"
click at [1293, 137] on h1 "SANDÁLIA RASTEIRA EM VERNIZ CARAMELO" at bounding box center [1245, 141] width 308 height 46
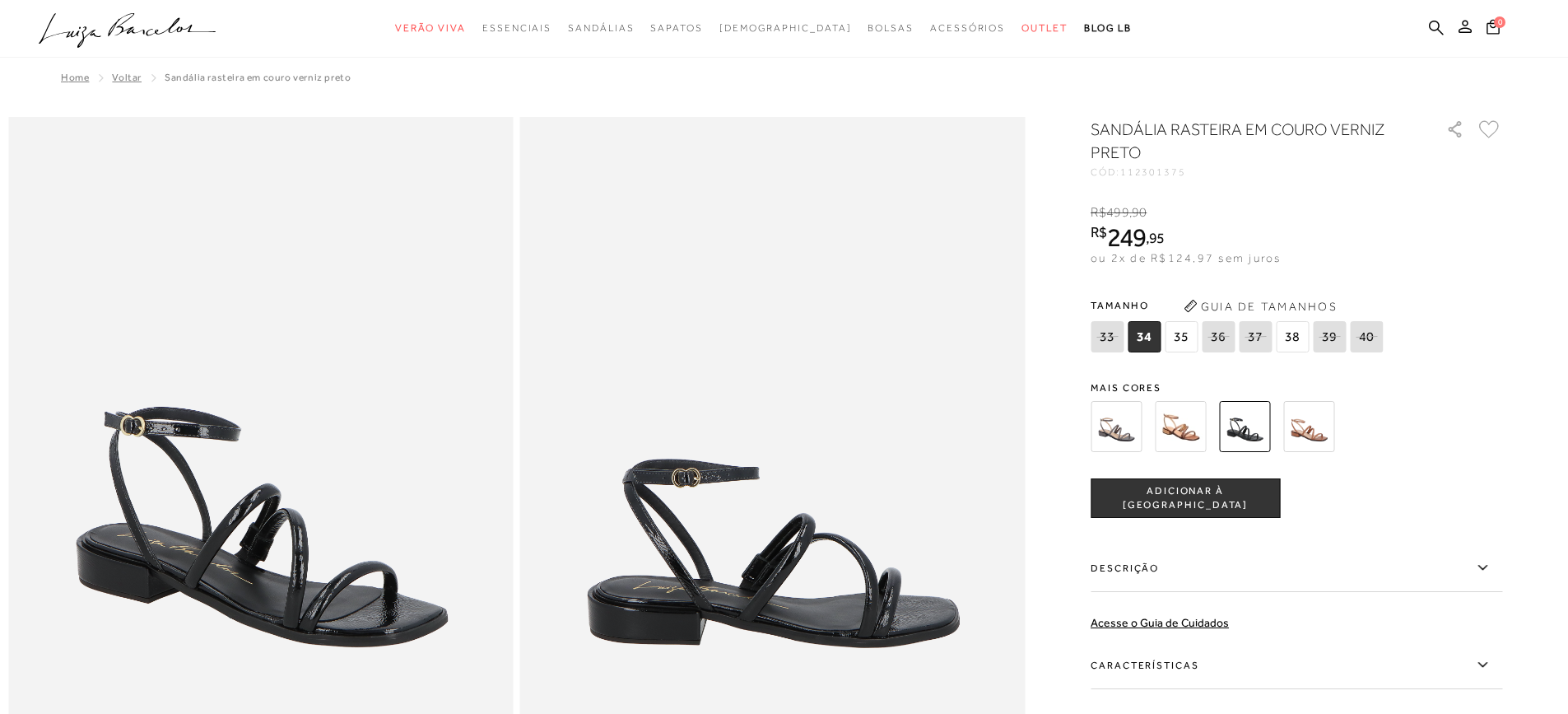
click at [1122, 432] on img at bounding box center [1117, 427] width 51 height 51
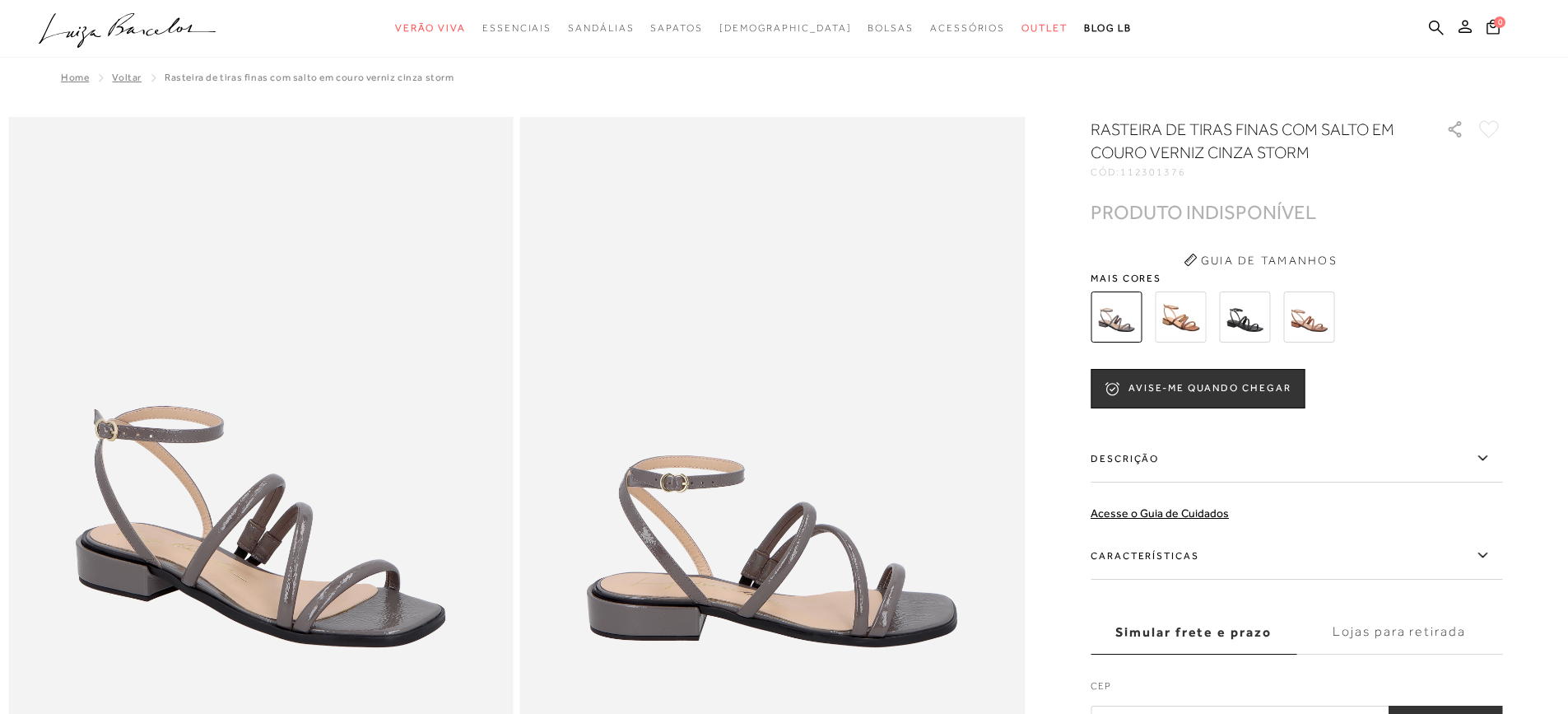
click at [1198, 311] on img at bounding box center [1181, 317] width 51 height 51
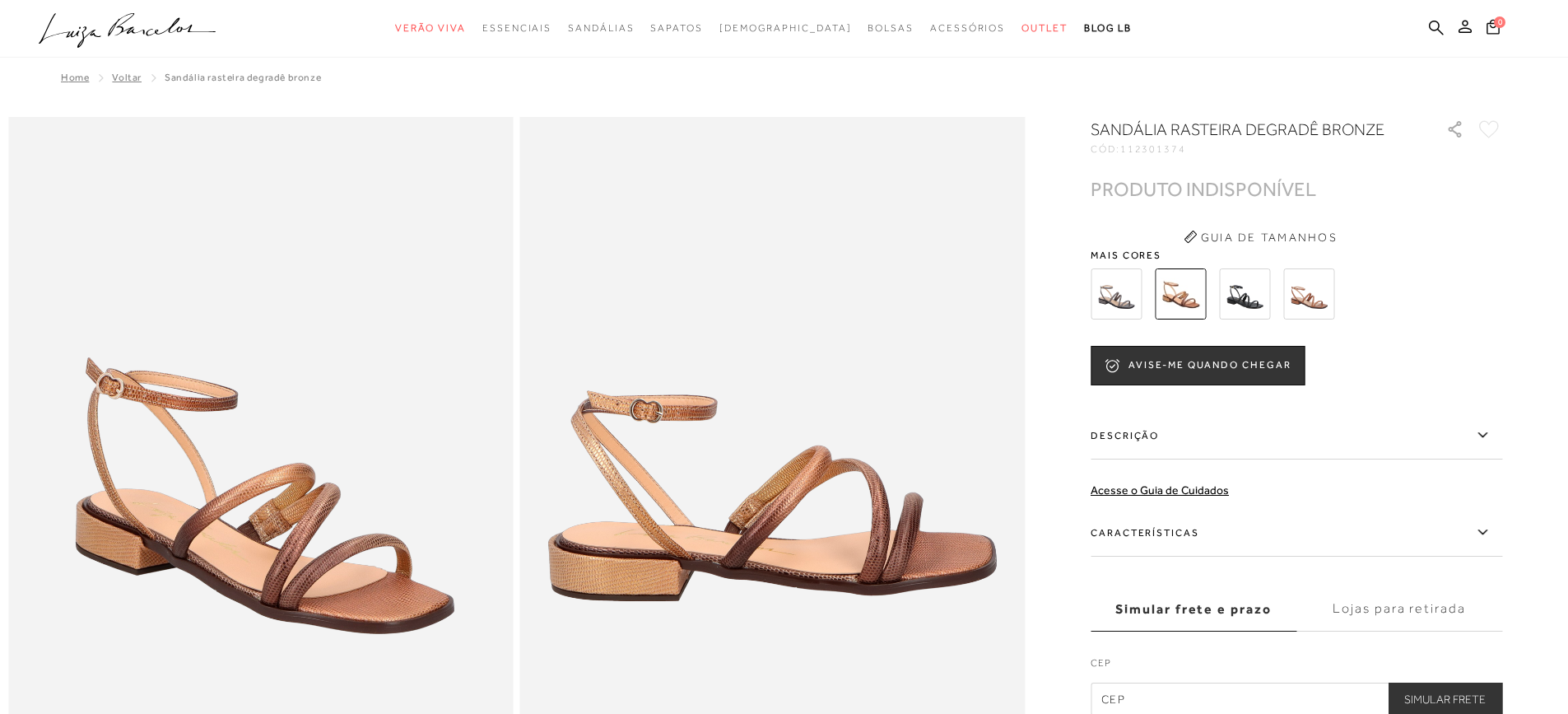
click at [1314, 290] on img at bounding box center [1309, 294] width 51 height 51
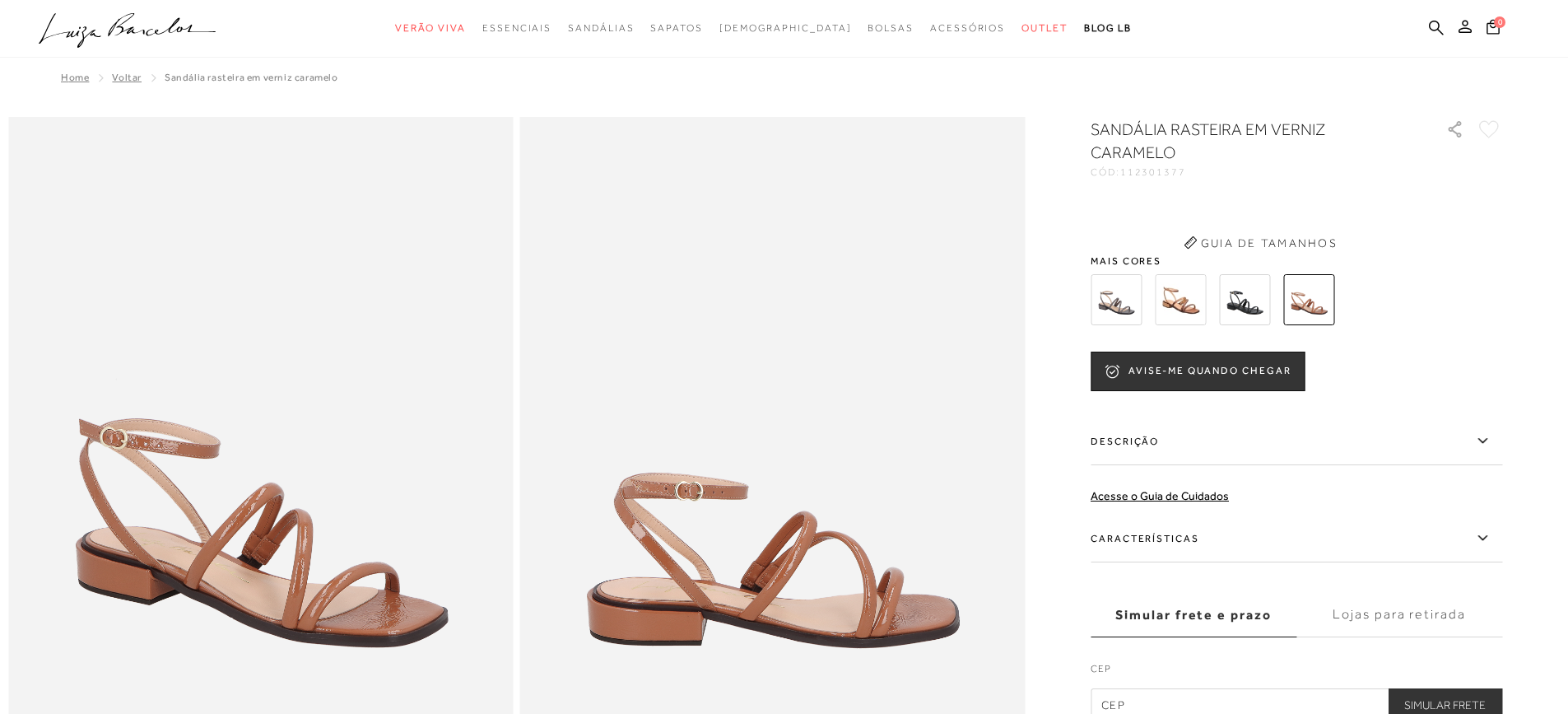
click at [1254, 299] on img at bounding box center [1245, 299] width 51 height 51
